Goal: Task Accomplishment & Management: Complete application form

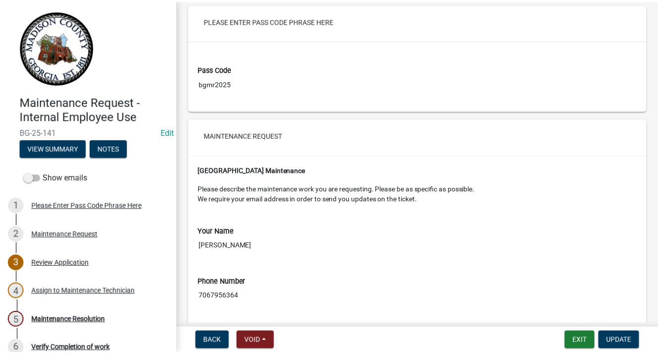
scroll to position [50, 0]
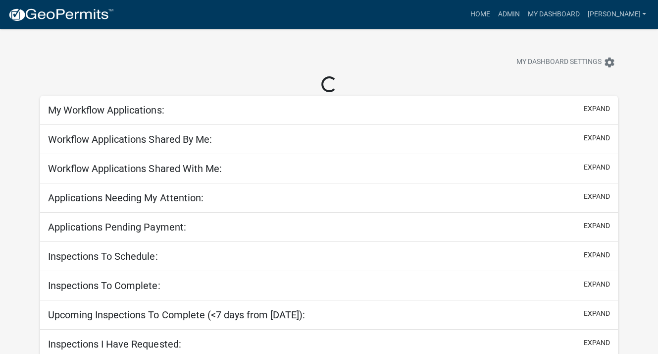
select select "3: 100"
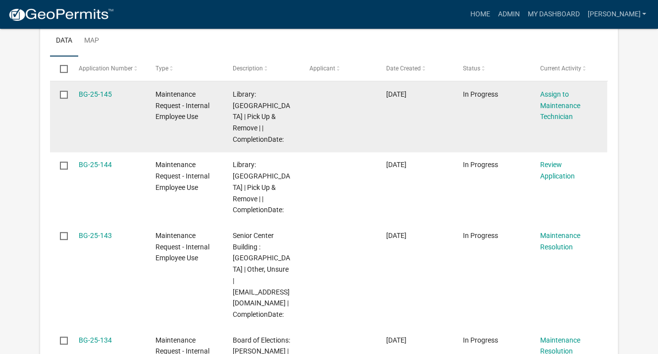
scroll to position [297, 0]
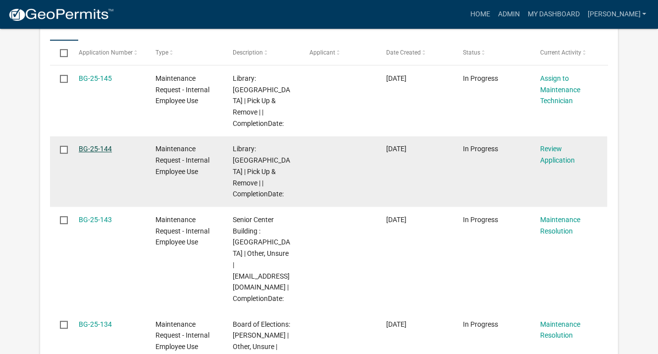
click at [107, 147] on link "BG-25-144" at bounding box center [95, 149] width 33 height 8
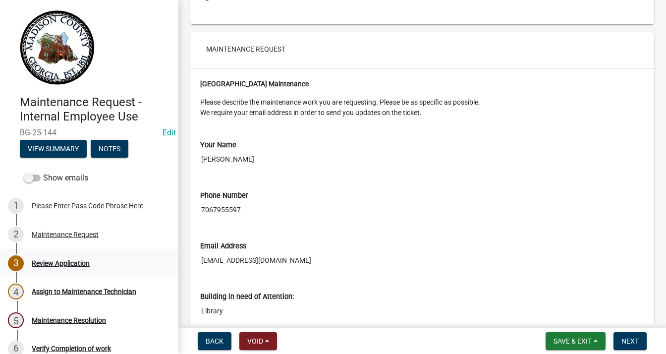
scroll to position [149, 0]
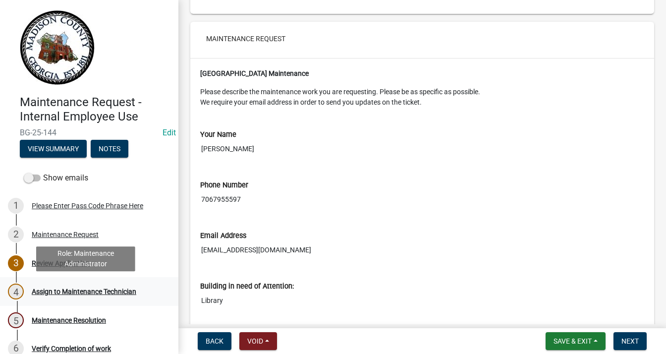
click at [64, 300] on link "4 Assign to Maintenance Technician" at bounding box center [89, 291] width 178 height 29
click at [101, 290] on div "Assign to Maintenance Technician" at bounding box center [84, 291] width 105 height 7
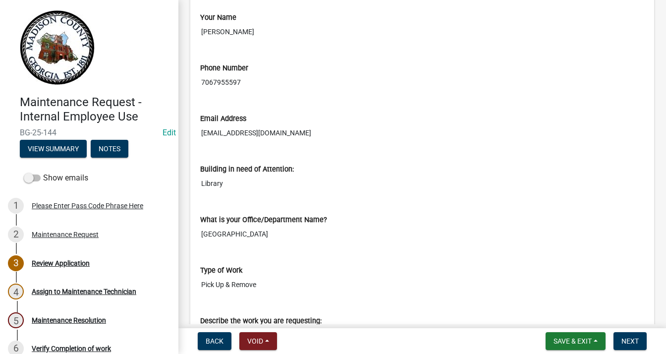
scroll to position [297, 0]
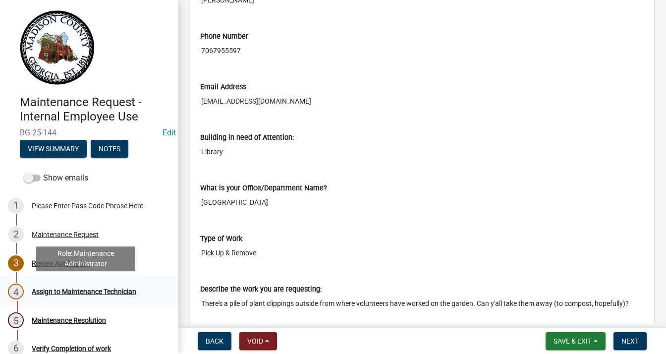
click at [67, 283] on div "4 Assign to Maintenance Technician" at bounding box center [85, 291] width 155 height 16
click at [60, 286] on div "4 Assign to Maintenance Technician" at bounding box center [85, 291] width 155 height 16
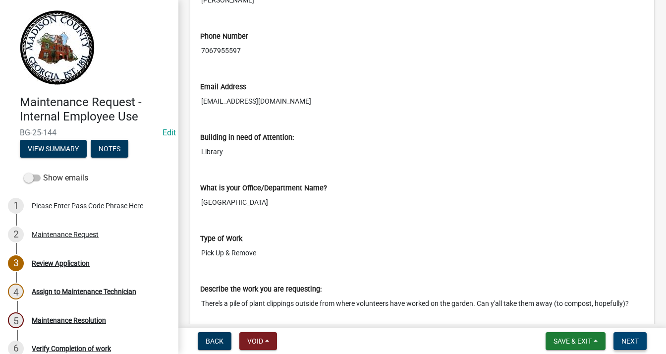
click at [627, 333] on button "Next" at bounding box center [629, 341] width 33 height 18
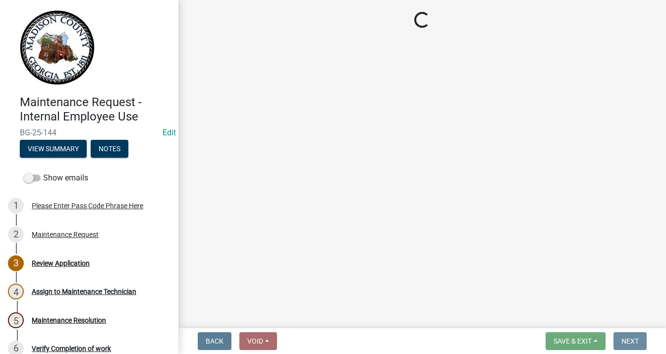
scroll to position [0, 0]
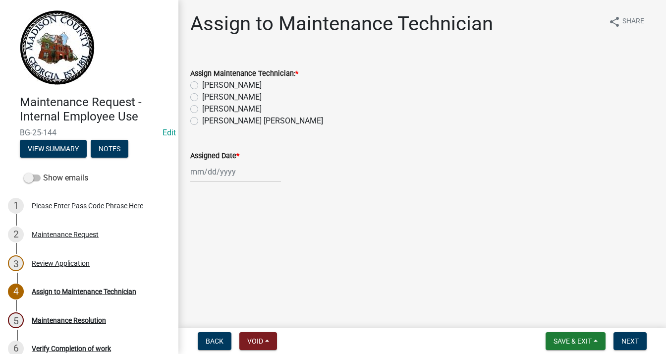
click at [202, 123] on label "[PERSON_NAME] [PERSON_NAME]" at bounding box center [262, 121] width 121 height 12
click at [202, 121] on input "[PERSON_NAME] [PERSON_NAME]" at bounding box center [205, 118] width 6 height 6
radio input "true"
click at [217, 175] on div at bounding box center [235, 171] width 91 height 20
select select "10"
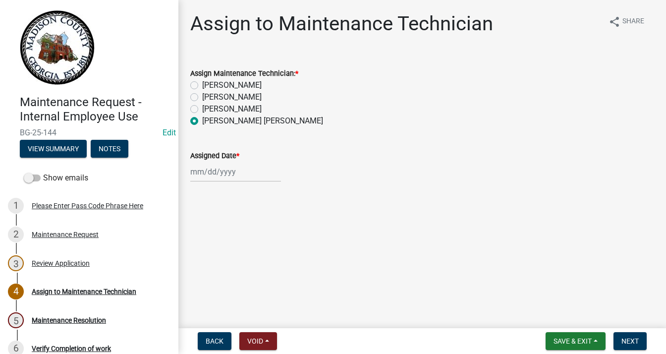
select select "2025"
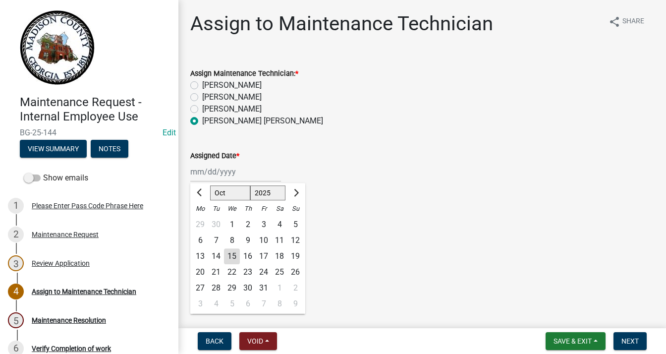
click at [235, 258] on div "15" at bounding box center [232, 256] width 16 height 16
type input "[DATE]"
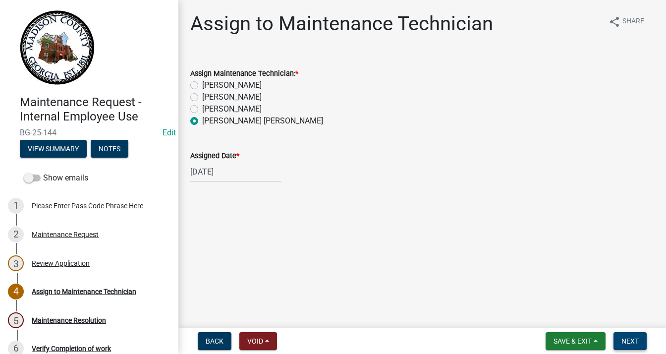
click at [624, 333] on button "Next" at bounding box center [629, 341] width 33 height 18
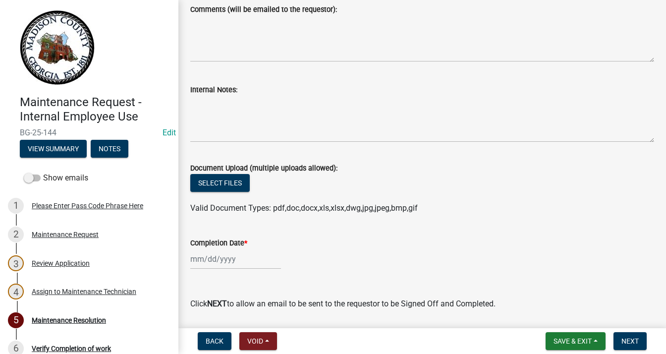
scroll to position [105, 0]
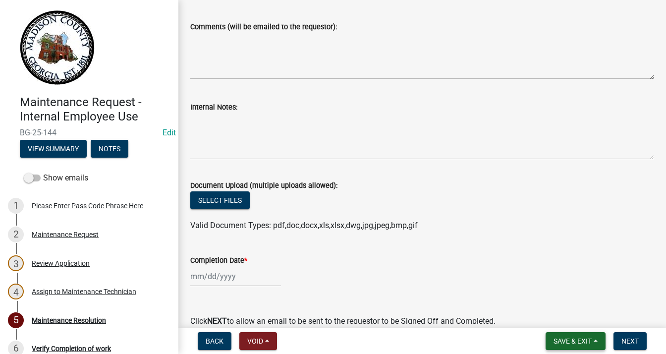
click at [569, 334] on button "Save & Exit" at bounding box center [575, 341] width 60 height 18
click at [563, 318] on button "Save & Exit" at bounding box center [565, 315] width 79 height 24
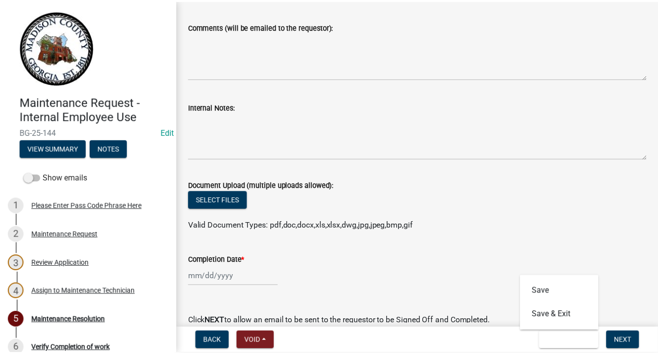
scroll to position [0, 0]
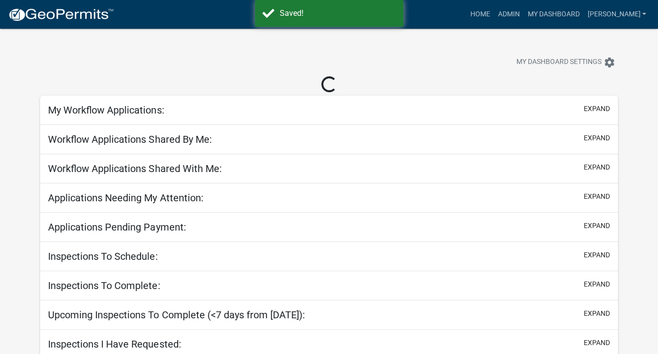
select select "3: 100"
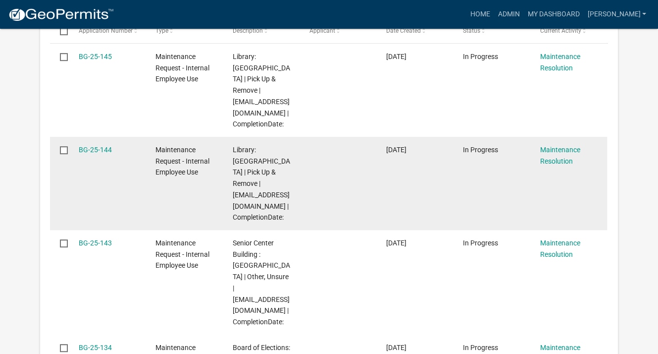
scroll to position [297, 0]
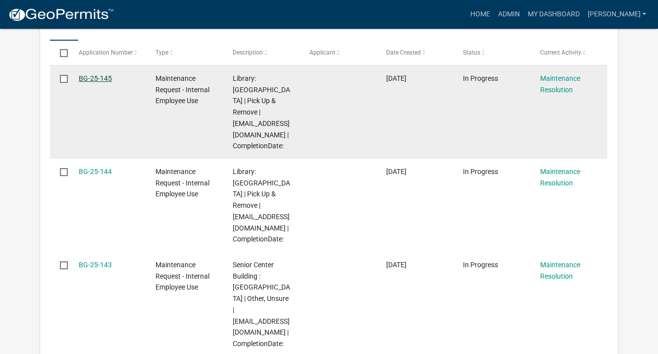
click at [101, 76] on link "BG-25-145" at bounding box center [95, 78] width 33 height 8
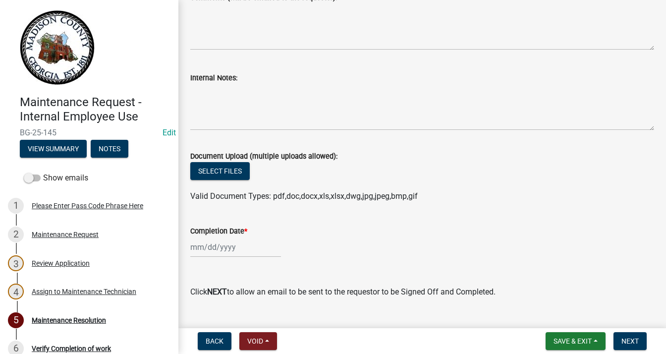
scroll to position [155, 0]
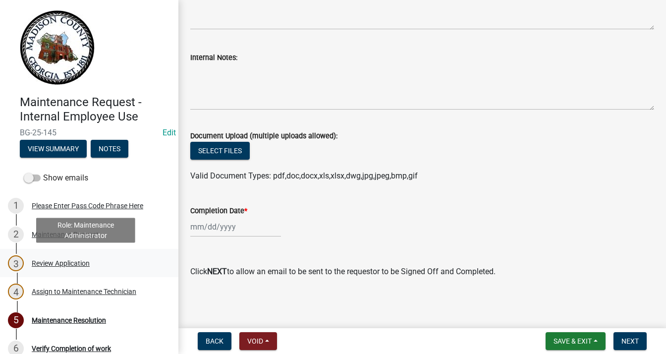
click at [74, 263] on div "Review Application" at bounding box center [61, 263] width 58 height 7
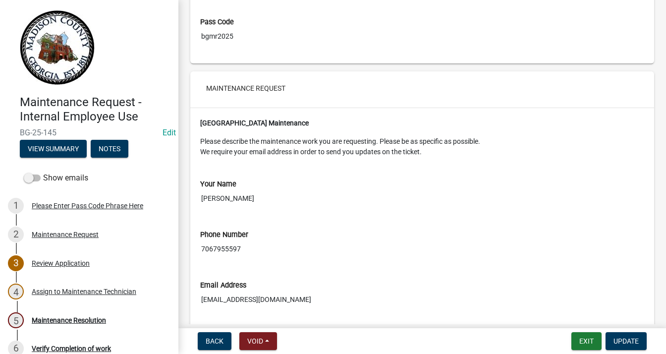
scroll to position [0, 0]
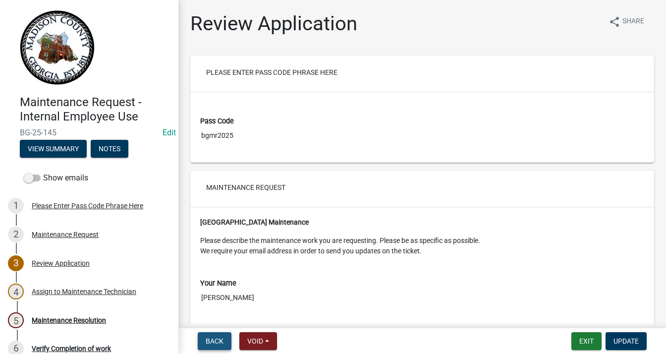
click at [212, 342] on span "Back" at bounding box center [215, 341] width 18 height 8
